Goal: Information Seeking & Learning: Learn about a topic

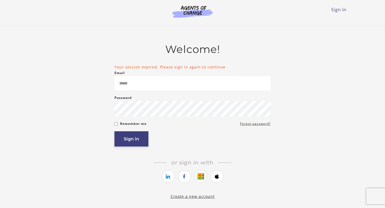
type input "**********"
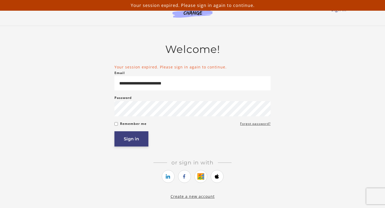
click at [124, 136] on button "Sign in" at bounding box center [131, 138] width 34 height 15
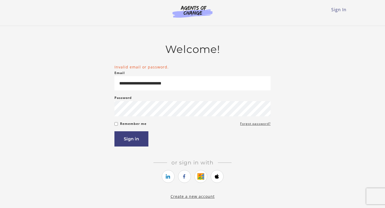
click at [165, 82] on input "**********" at bounding box center [192, 83] width 156 height 14
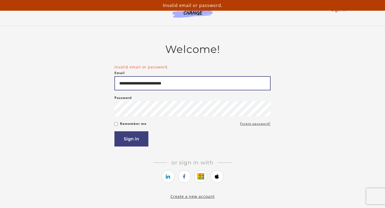
click at [183, 83] on input "**********" at bounding box center [192, 83] width 156 height 14
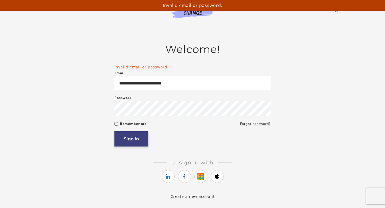
click at [129, 139] on button "Sign in" at bounding box center [131, 138] width 34 height 15
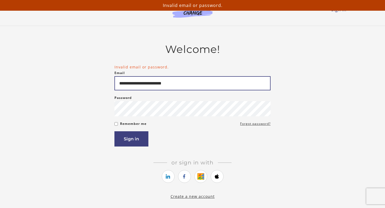
drag, startPoint x: 185, startPoint y: 87, endPoint x: 83, endPoint y: 83, distance: 102.4
click at [82, 84] on div "**********" at bounding box center [192, 121] width 312 height 156
type input "**********"
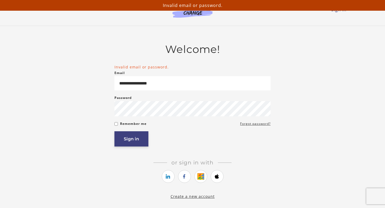
click at [126, 134] on button "Sign in" at bounding box center [131, 138] width 34 height 15
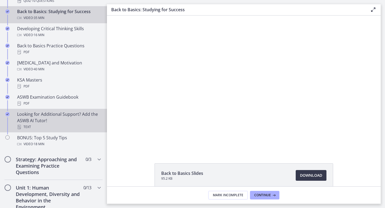
scroll to position [190, 0]
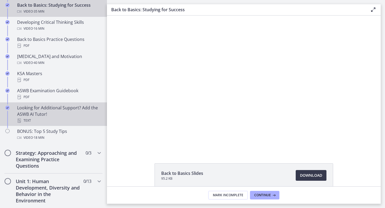
click at [59, 113] on div "Looking for Additional Support? Add the ASWB AI Tutor! Text" at bounding box center [58, 114] width 83 height 19
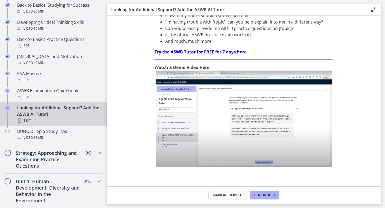
scroll to position [187, 0]
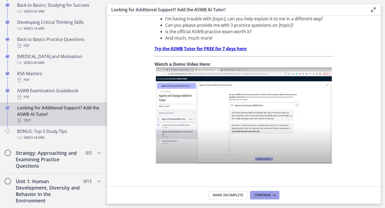
click at [264, 194] on span "Continue" at bounding box center [262, 195] width 17 height 4
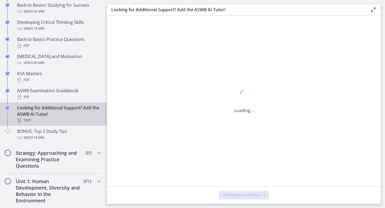
scroll to position [0, 0]
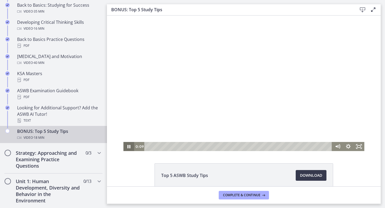
click at [129, 146] on icon "Pause" at bounding box center [128, 146] width 11 height 9
click at [129, 146] on icon "Play Video" at bounding box center [128, 146] width 3 height 5
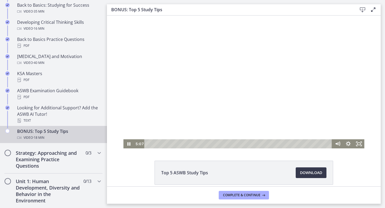
scroll to position [1, 0]
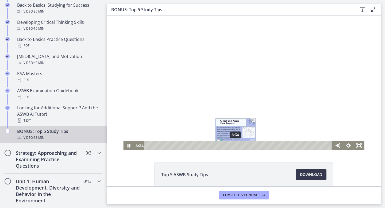
click at [235, 146] on div "8:34" at bounding box center [238, 145] width 181 height 9
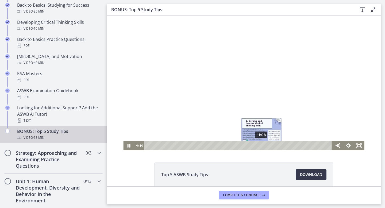
click at [262, 144] on div "11:08" at bounding box center [238, 145] width 181 height 9
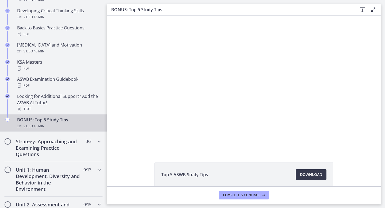
scroll to position [202, 0]
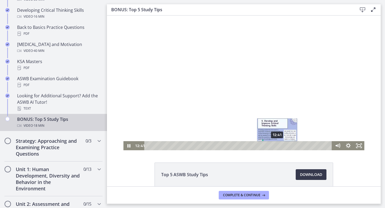
click at [277, 146] on div "12:41" at bounding box center [238, 145] width 181 height 9
click at [282, 146] on div "13:06" at bounding box center [238, 145] width 181 height 9
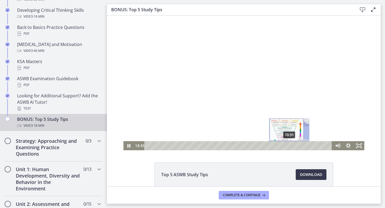
click at [289, 144] on div "13:51" at bounding box center [238, 145] width 181 height 9
click at [299, 144] on div "14:45" at bounding box center [238, 145] width 181 height 9
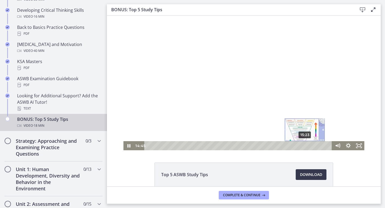
click at [305, 145] on div "15:23" at bounding box center [238, 145] width 181 height 9
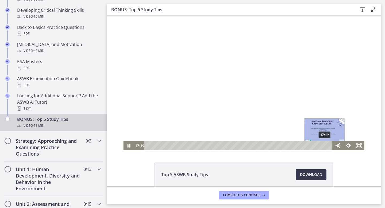
click at [325, 145] on div "17:19" at bounding box center [238, 145] width 181 height 9
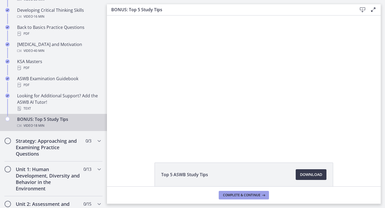
click at [251, 194] on span "Complete & continue" at bounding box center [241, 195] width 37 height 4
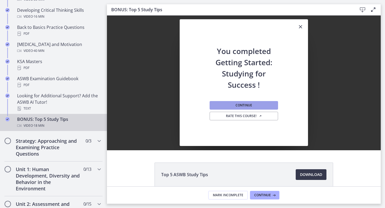
click at [248, 105] on span "Continue" at bounding box center [243, 105] width 17 height 4
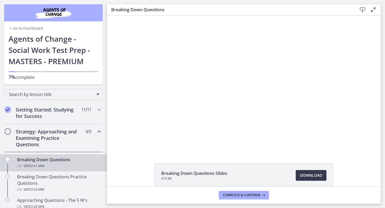
click at [98, 132] on icon "Chapters" at bounding box center [99, 131] width 6 height 6
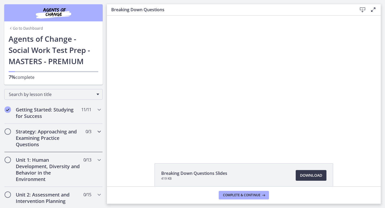
click at [98, 133] on icon "Chapters" at bounding box center [99, 131] width 6 height 6
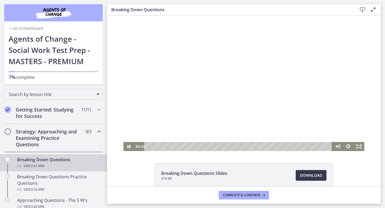
click at [305, 147] on div "Playbar" at bounding box center [238, 146] width 181 height 9
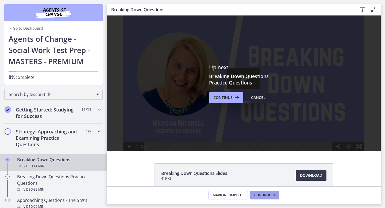
click at [273, 196] on icon at bounding box center [273, 195] width 5 height 4
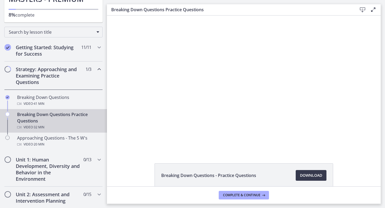
scroll to position [63, 0]
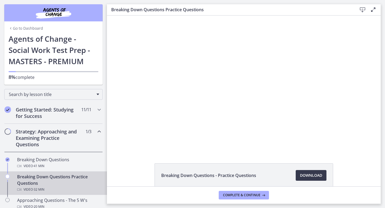
scroll to position [63, 0]
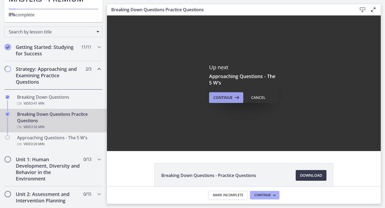
click at [229, 98] on span "Continue" at bounding box center [222, 97] width 19 height 6
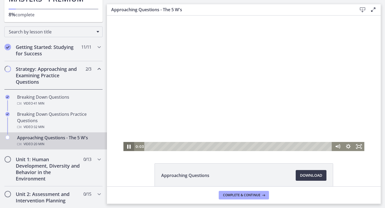
click at [126, 147] on icon "Pause" at bounding box center [128, 146] width 13 height 11
